Goal: Transaction & Acquisition: Book appointment/travel/reservation

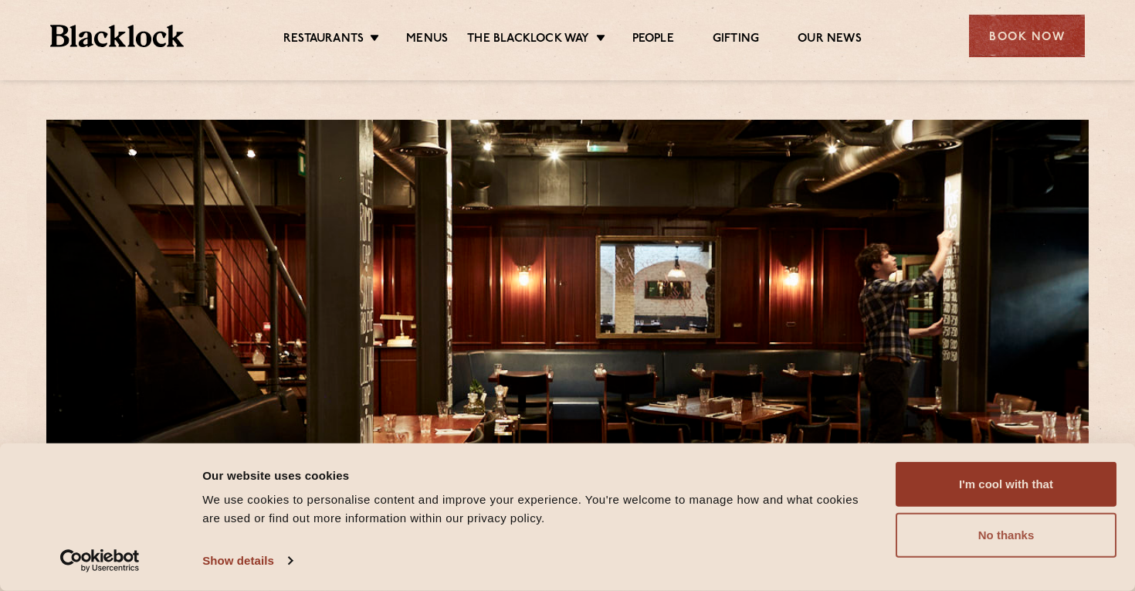
click at [995, 536] on button "No thanks" at bounding box center [1006, 535] width 221 height 45
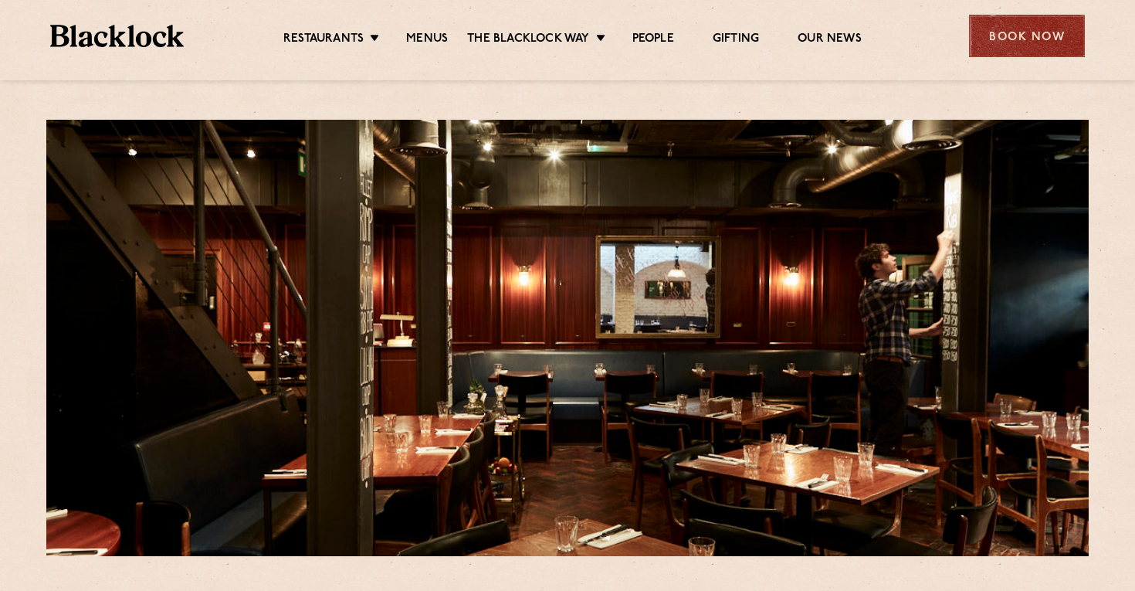
click at [1022, 29] on div "Book Now" at bounding box center [1027, 36] width 116 height 42
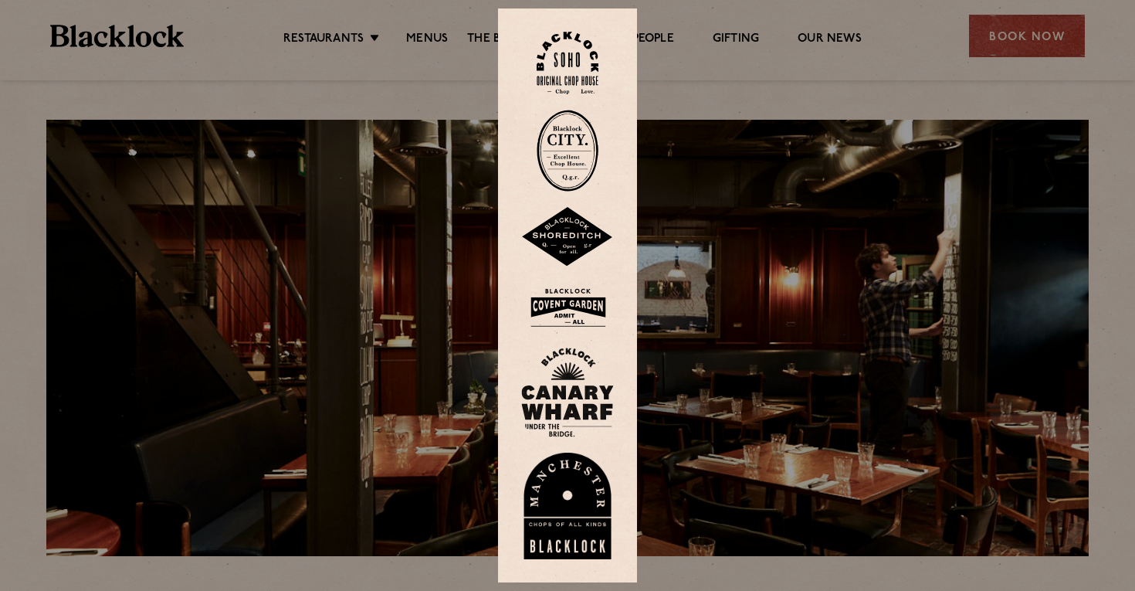
click at [603, 390] on img at bounding box center [567, 392] width 93 height 90
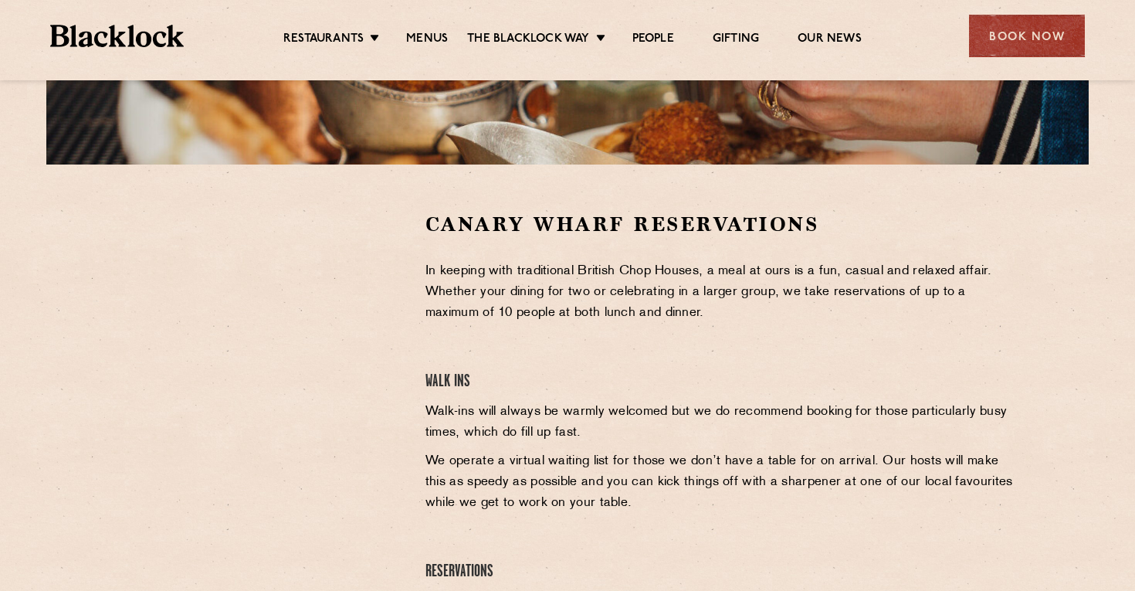
scroll to position [394, 0]
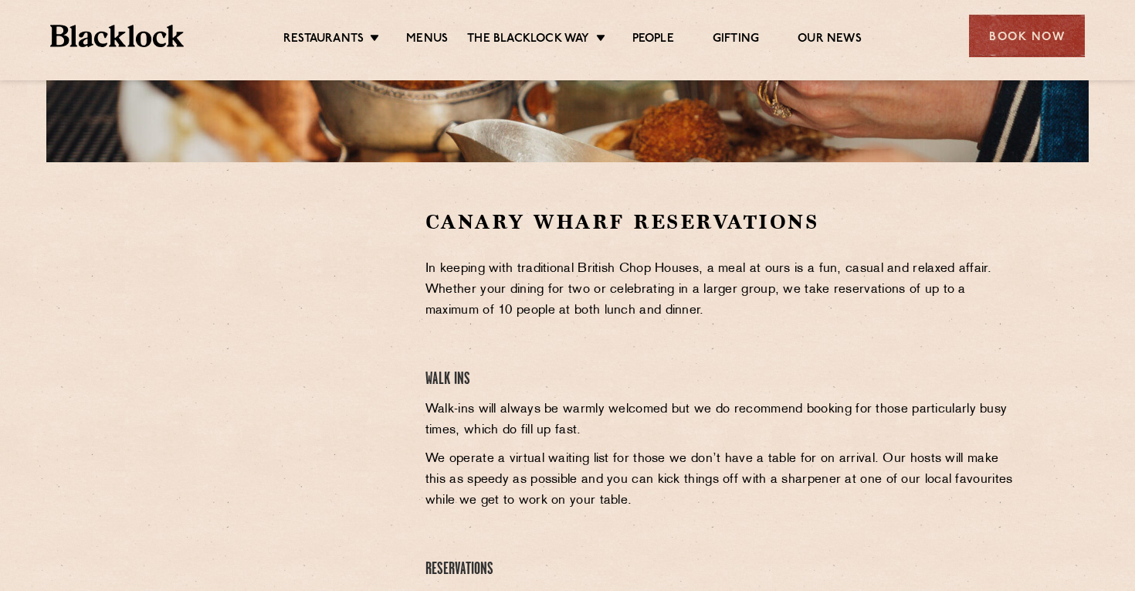
click at [128, 21] on div "Restaurants Soho City Shoreditch Covent Garden Canary Wharf Manchester Birmingh…" at bounding box center [567, 34] width 1081 height 69
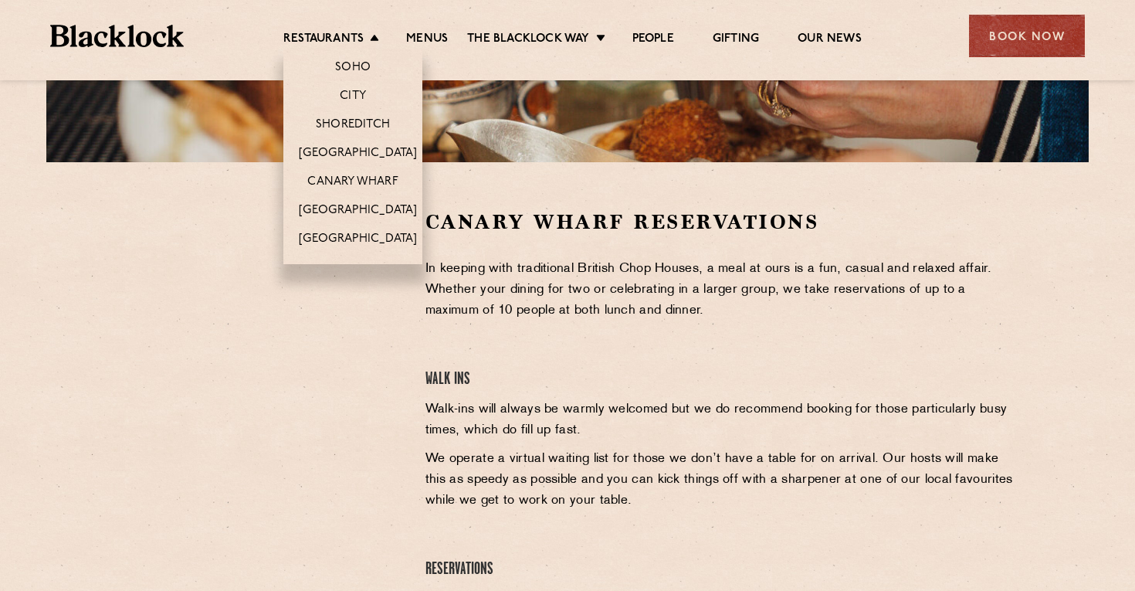
click at [319, 50] on li "Soho" at bounding box center [352, 65] width 139 height 32
click at [364, 66] on link "Soho" at bounding box center [353, 68] width 36 height 17
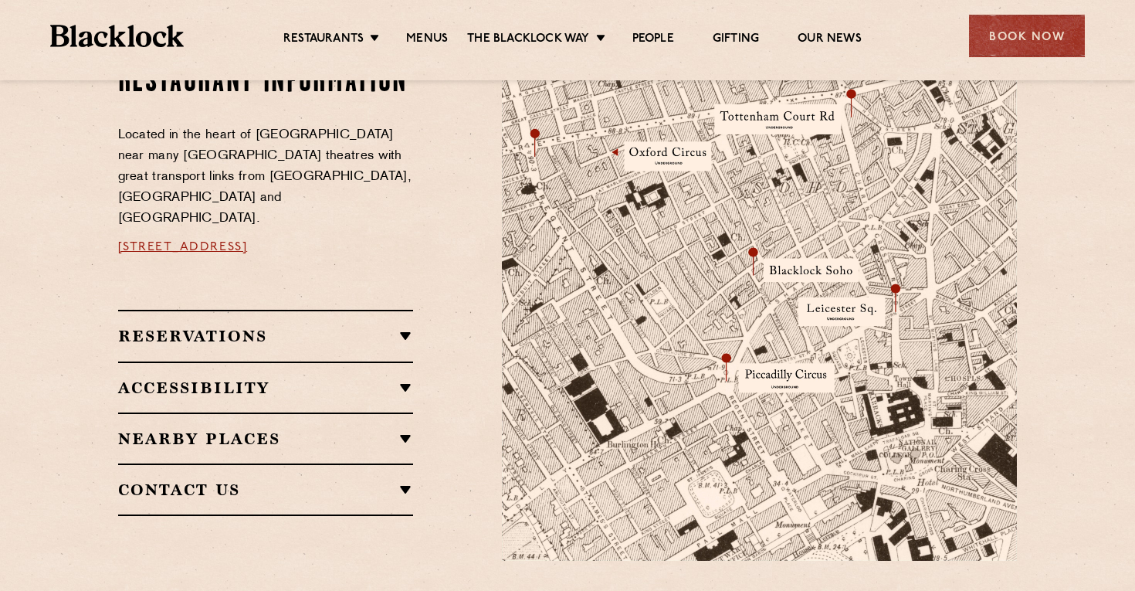
scroll to position [890, 0]
click at [794, 389] on img at bounding box center [759, 290] width 515 height 542
click at [709, 377] on img at bounding box center [759, 290] width 515 height 542
click at [722, 363] on img at bounding box center [759, 290] width 515 height 542
click at [729, 363] on img at bounding box center [759, 290] width 515 height 542
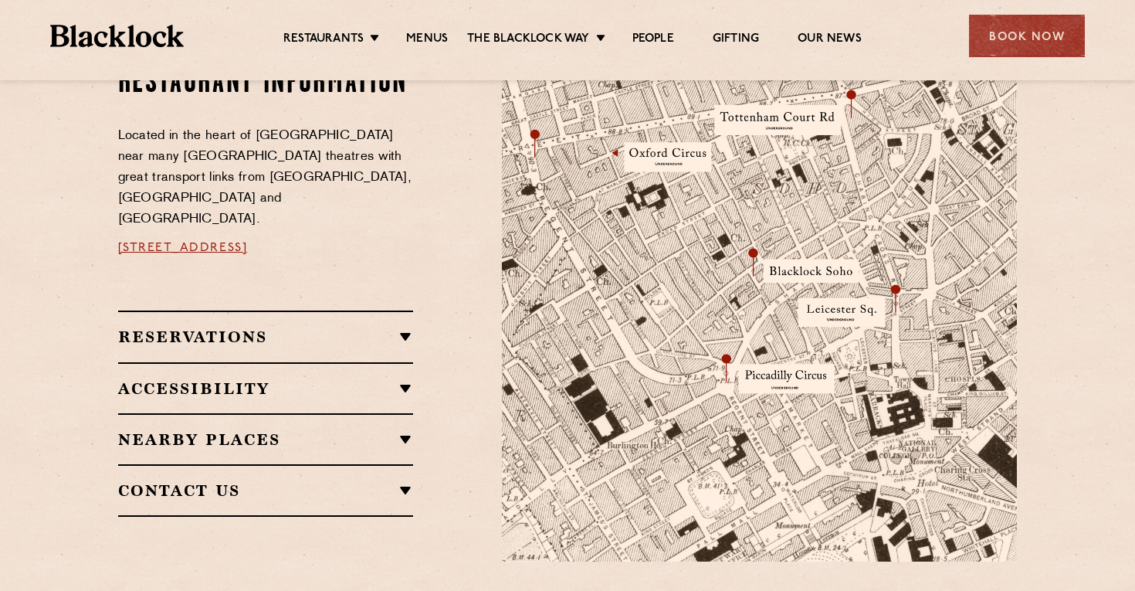
click at [791, 405] on img at bounding box center [759, 290] width 515 height 542
click at [275, 327] on h2 "Reservations" at bounding box center [266, 336] width 296 height 19
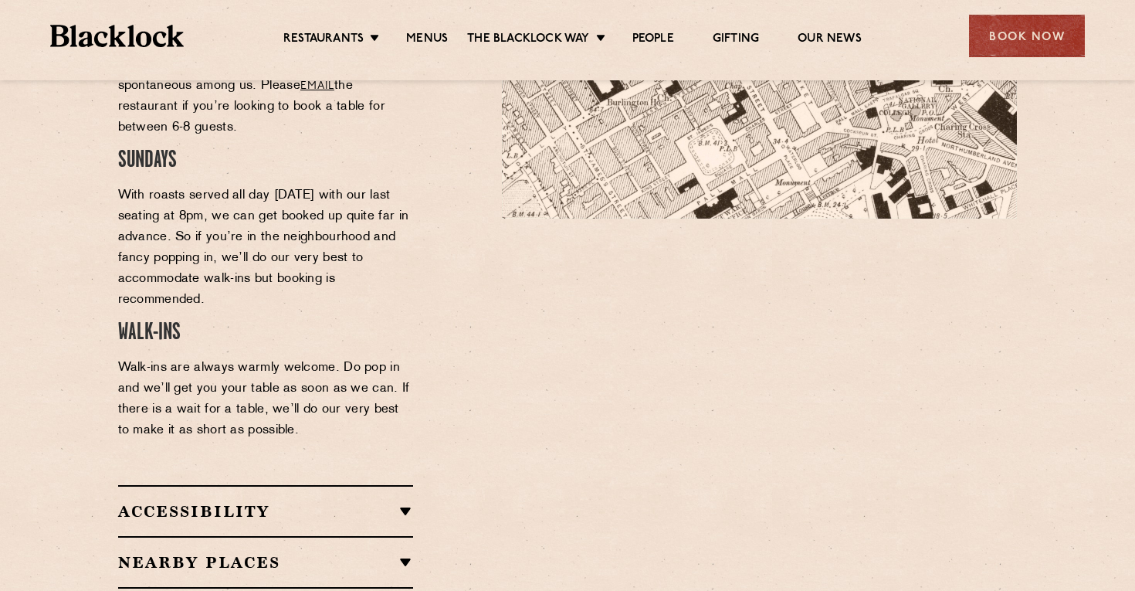
scroll to position [1246, 0]
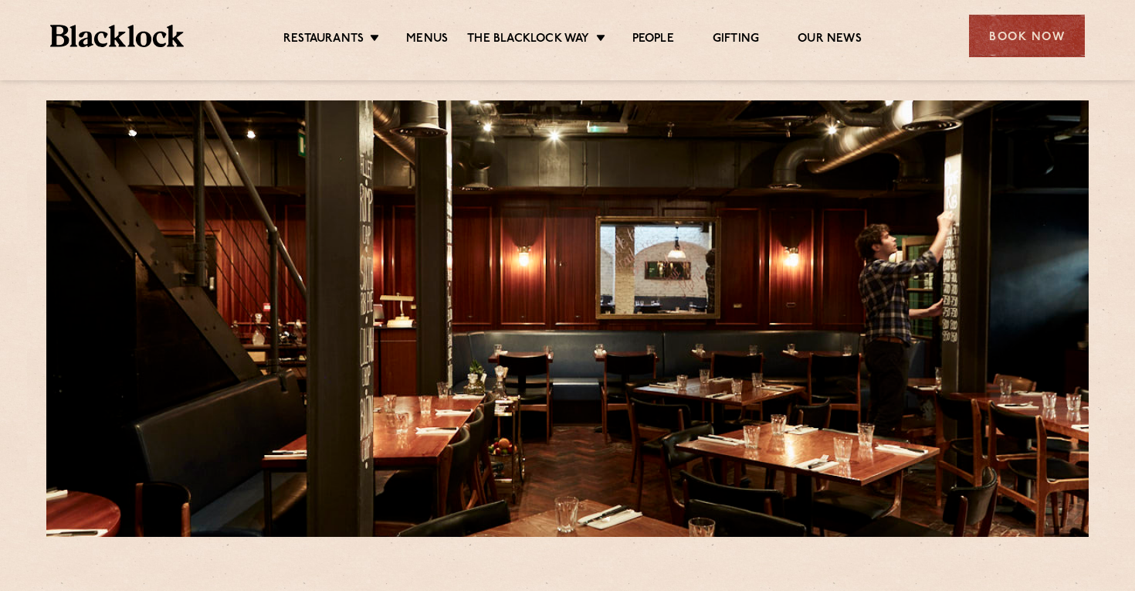
scroll to position [25, 0]
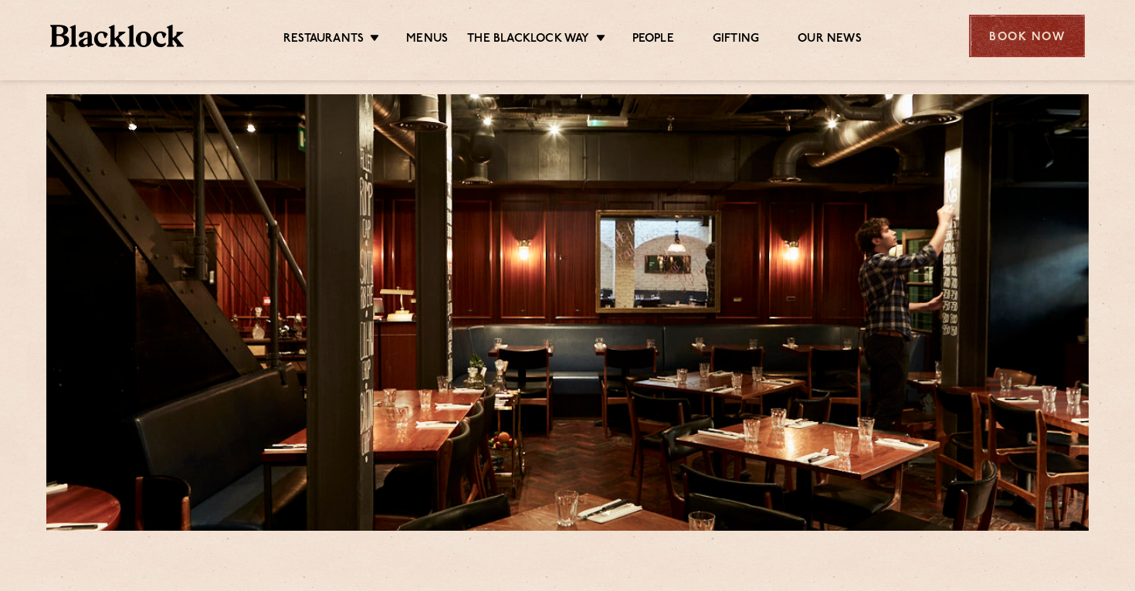
click at [1054, 46] on div "Book Now" at bounding box center [1027, 36] width 116 height 42
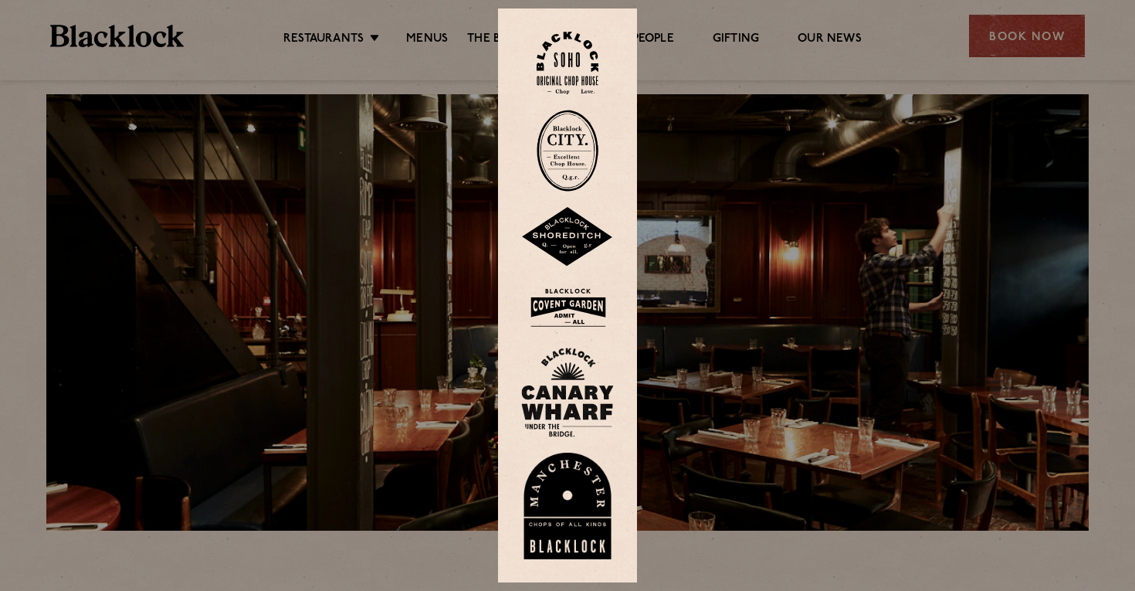
click at [574, 65] on img at bounding box center [568, 63] width 62 height 63
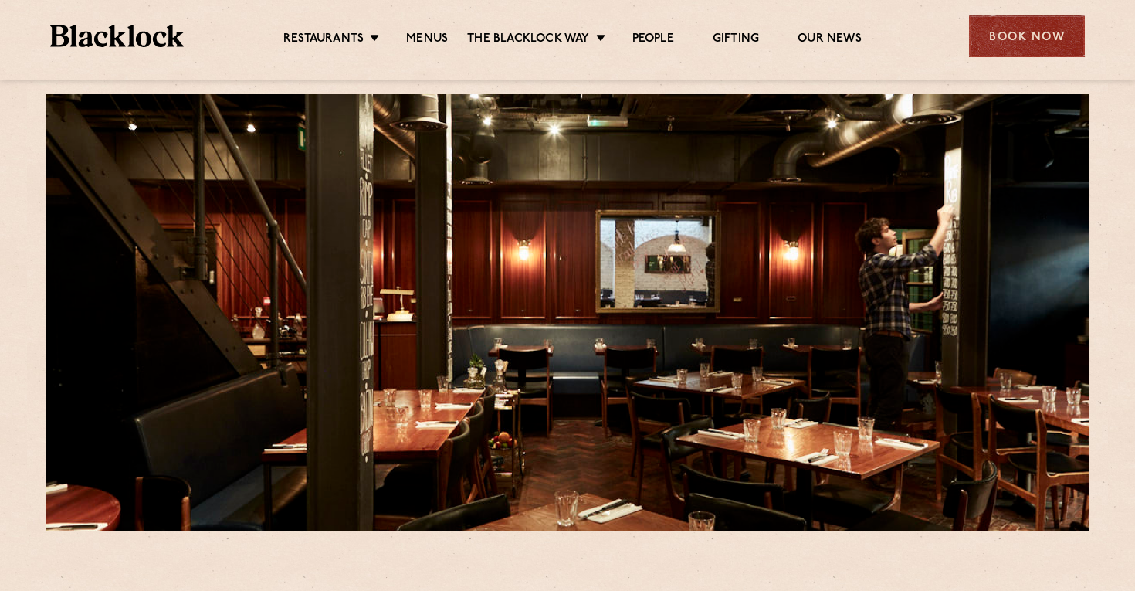
click at [1015, 27] on div "Book Now" at bounding box center [1027, 36] width 116 height 42
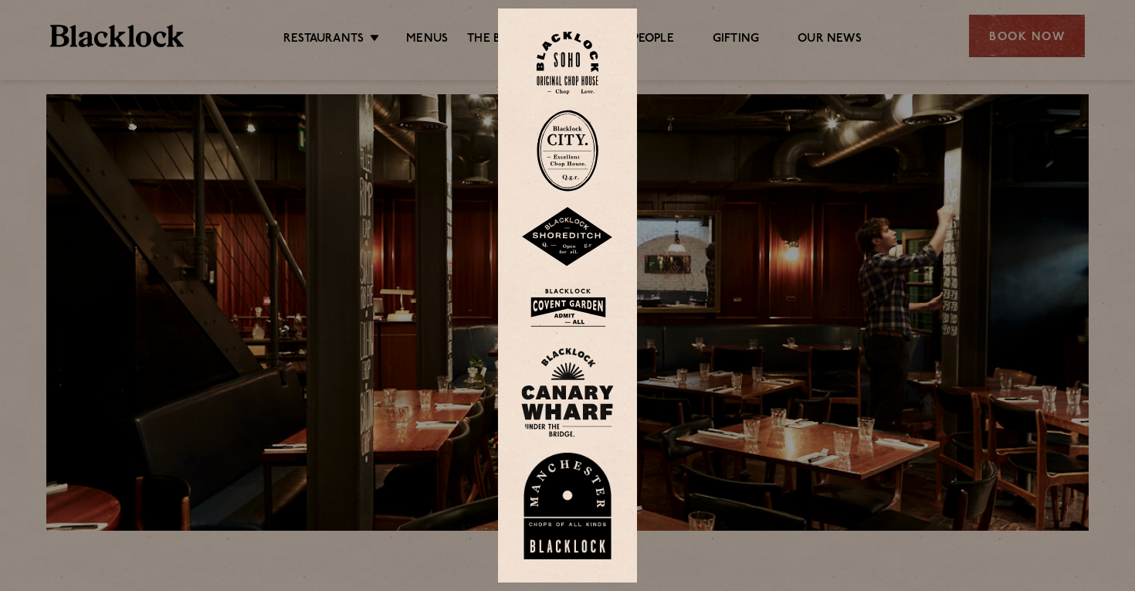
click at [569, 146] on img at bounding box center [568, 151] width 62 height 82
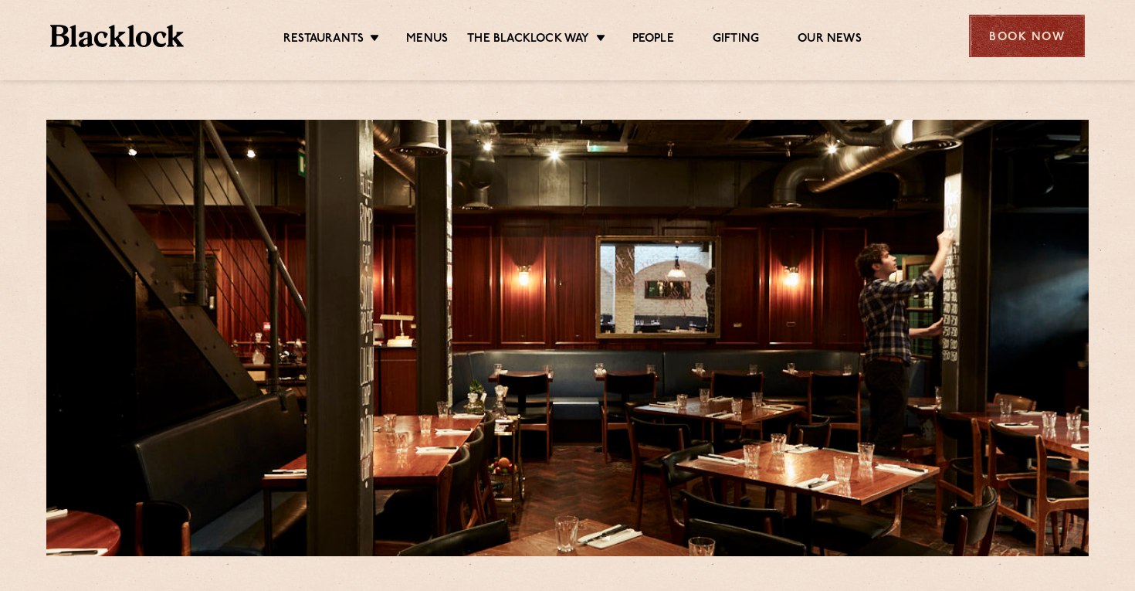
click at [1039, 29] on div "Book Now" at bounding box center [1027, 36] width 116 height 42
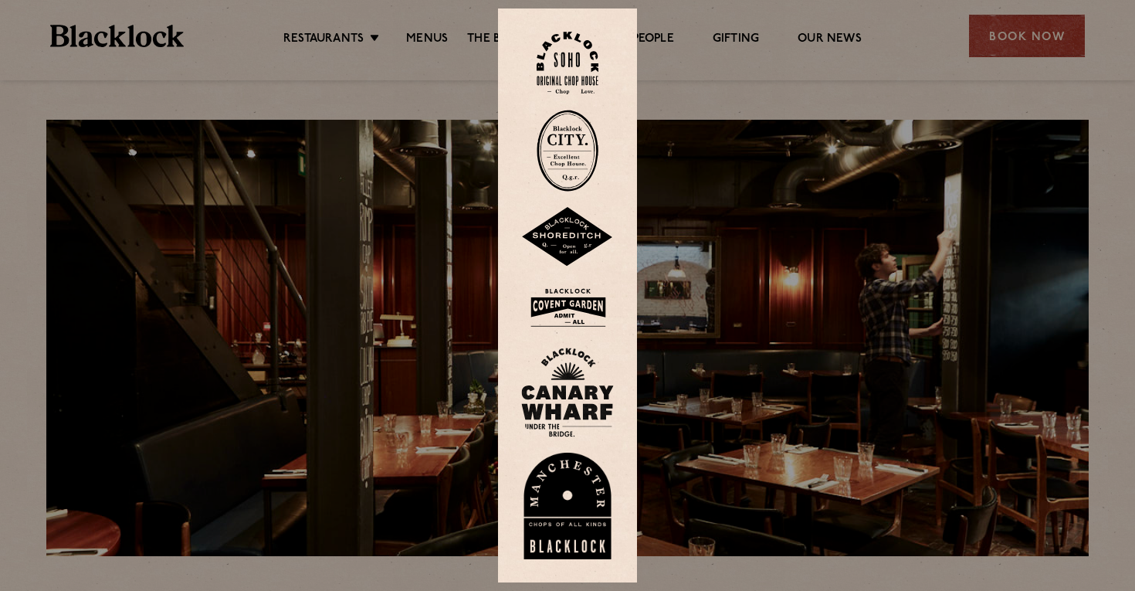
click at [585, 312] on img at bounding box center [567, 308] width 93 height 50
